Goal: Information Seeking & Learning: Check status

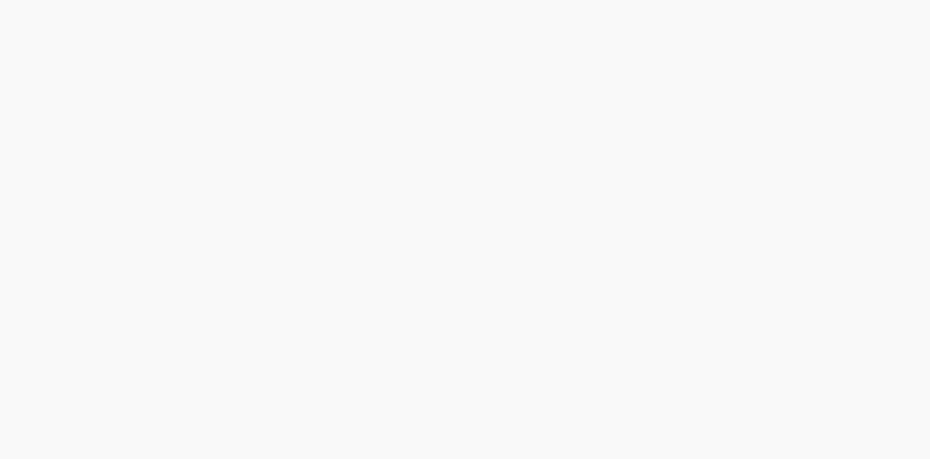
click at [546, 0] on html at bounding box center [465, 0] width 930 height 0
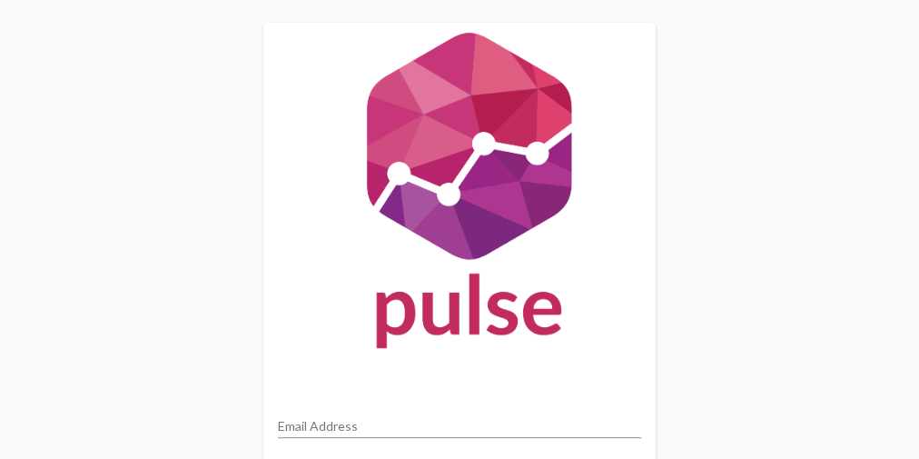
type input "marcd@sdhc.org"
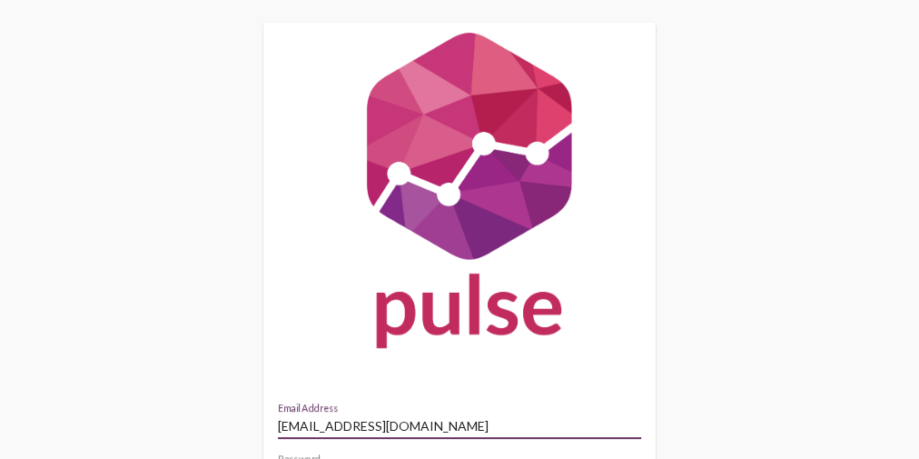
click at [494, 232] on img at bounding box center [459, 194] width 392 height 343
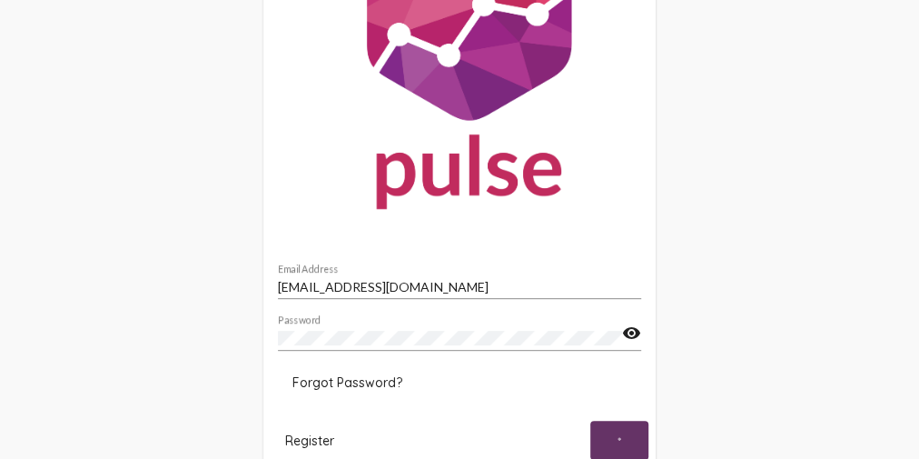
scroll to position [201, 0]
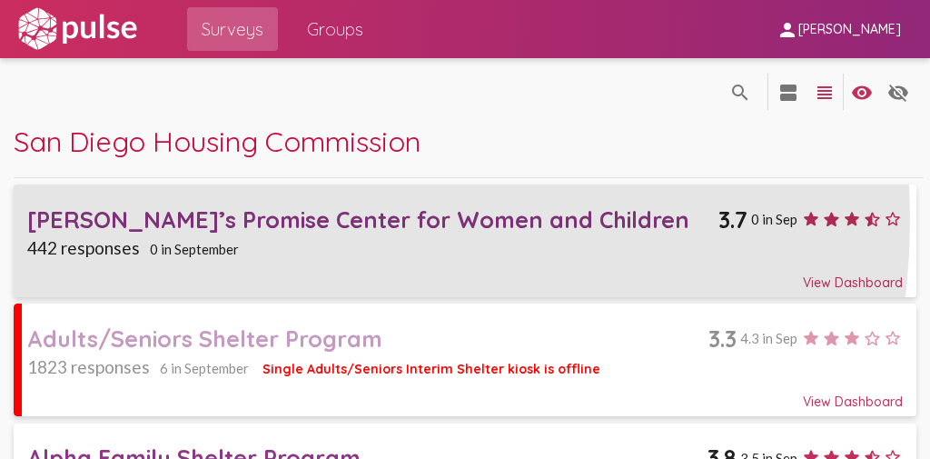
click at [285, 222] on div "Rachel’s Promise Center for Women and Children" at bounding box center [373, 219] width 692 height 28
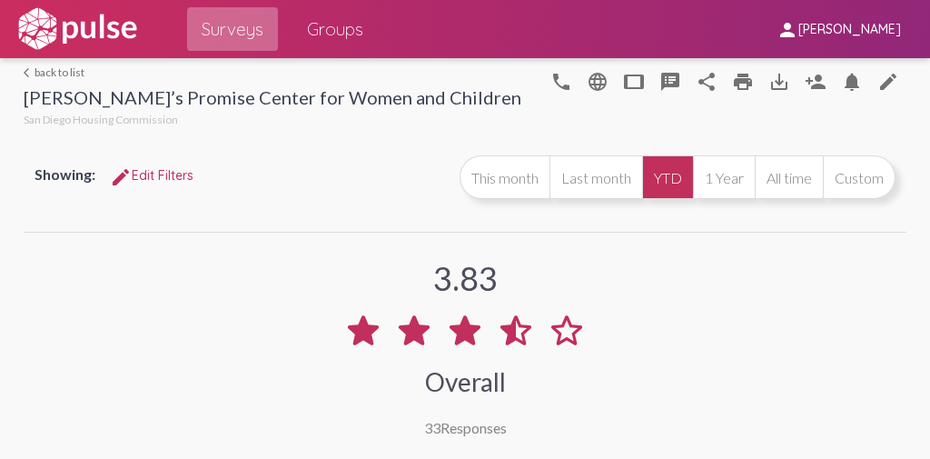
click at [241, 31] on span "Surveys" at bounding box center [233, 29] width 62 height 33
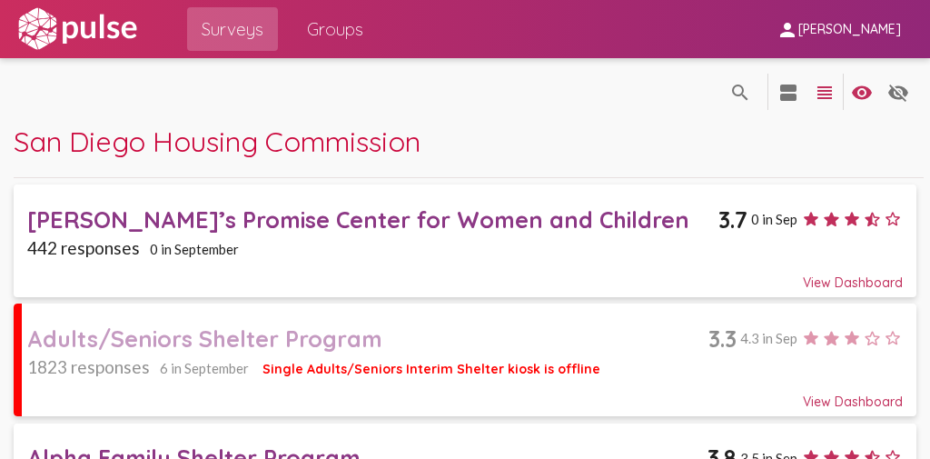
click at [426, 213] on div "Rachel’s Promise Center for Women and Children" at bounding box center [373, 219] width 692 height 28
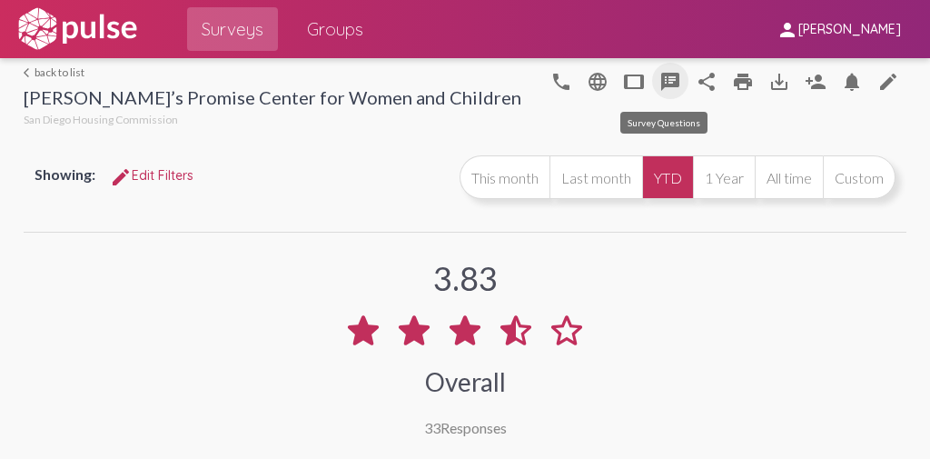
click at [659, 83] on mat-icon "speaker_notes" at bounding box center [670, 82] width 22 height 22
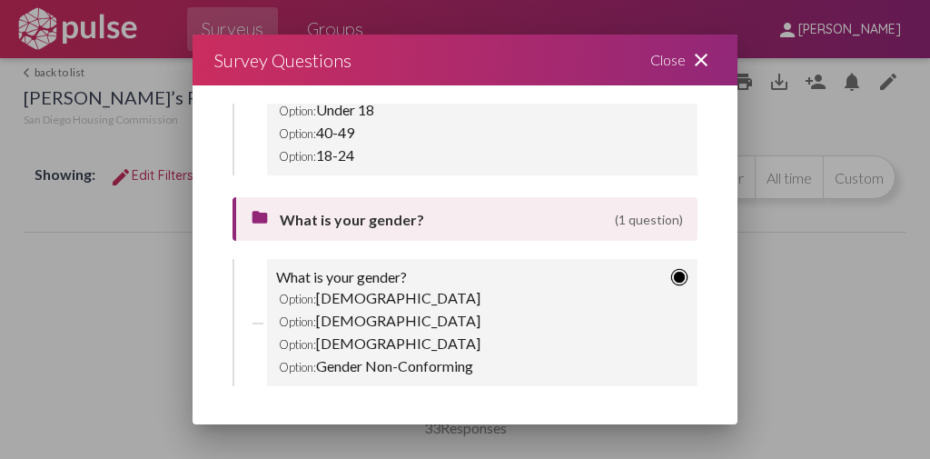
scroll to position [2920, 0]
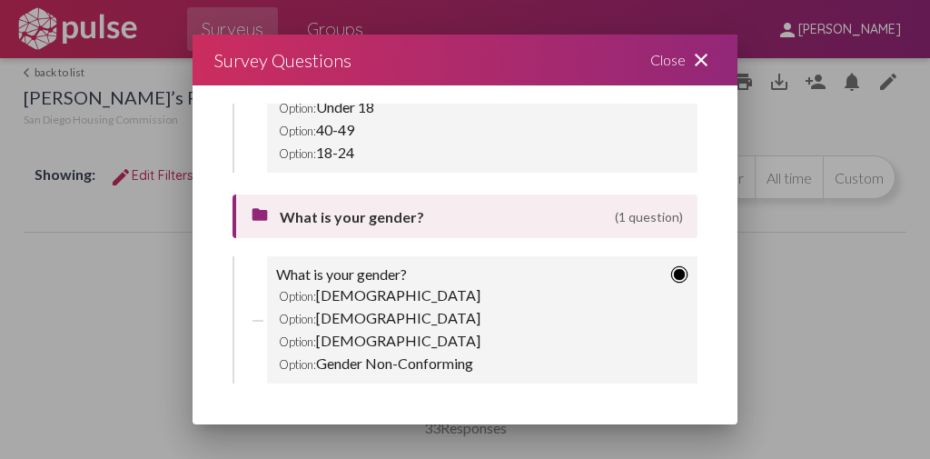
click at [679, 64] on div "Close close" at bounding box center [682, 60] width 109 height 51
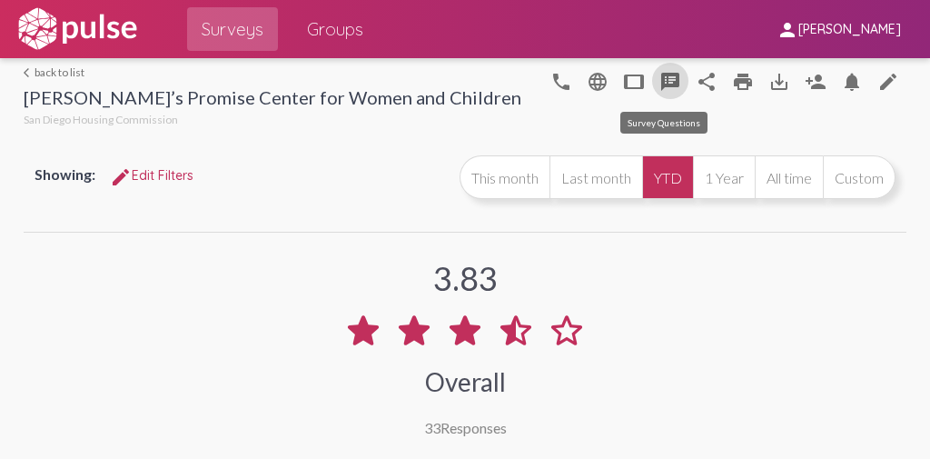
click at [671, 81] on mat-icon "speaker_notes" at bounding box center [670, 82] width 22 height 22
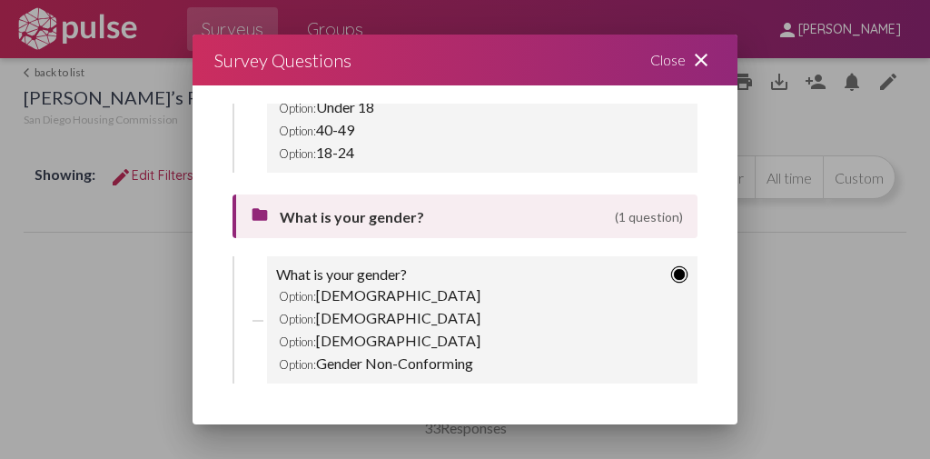
click at [666, 66] on div "Close close" at bounding box center [682, 60] width 109 height 51
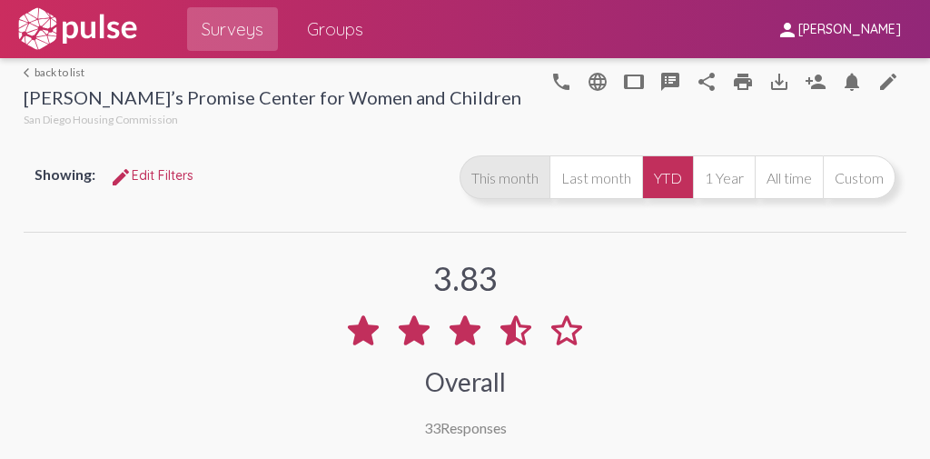
click at [509, 188] on button "This month" at bounding box center [504, 177] width 90 height 44
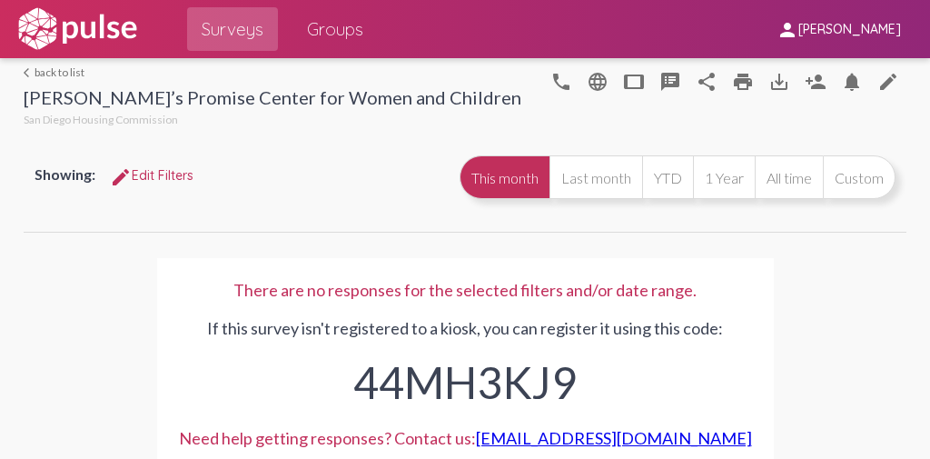
scroll to position [30, 0]
